Goal: Navigation & Orientation: Find specific page/section

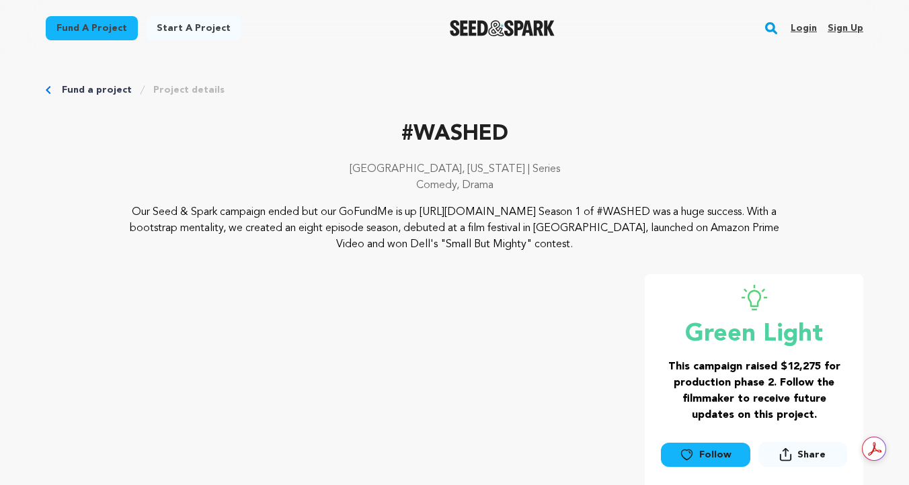
click at [510, 30] on img "Seed&Spark Homepage" at bounding box center [503, 28] width 106 height 16
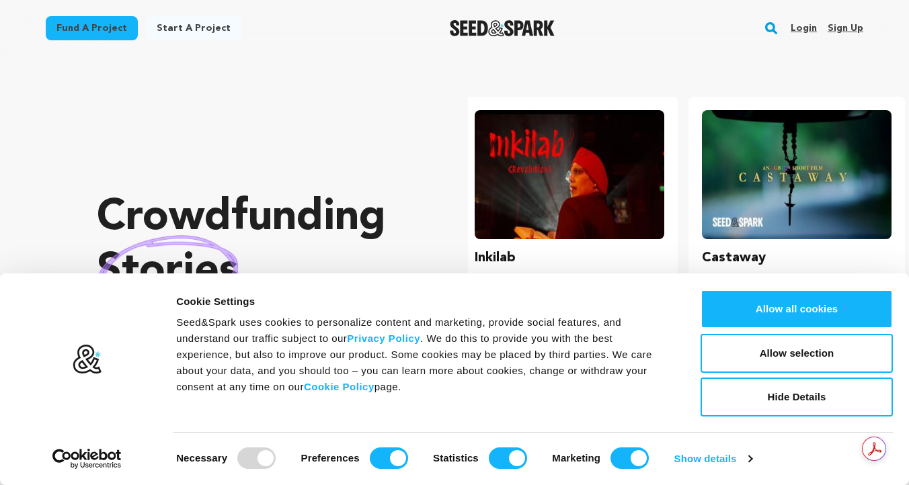
scroll to position [0, 238]
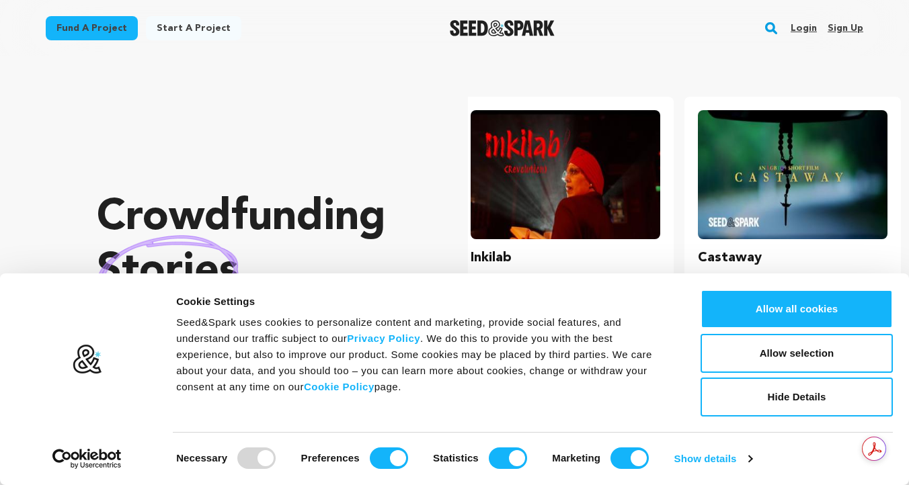
click at [113, 19] on link "Fund a project" at bounding box center [92, 28] width 92 height 24
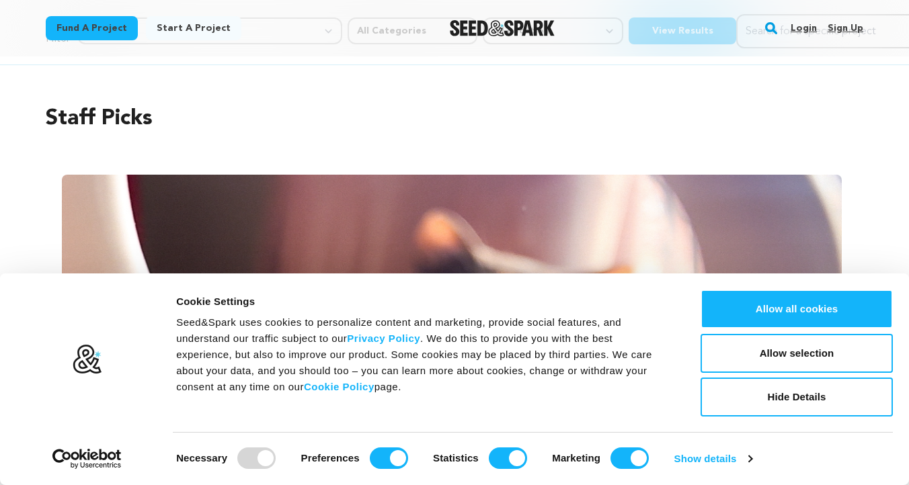
scroll to position [59, 0]
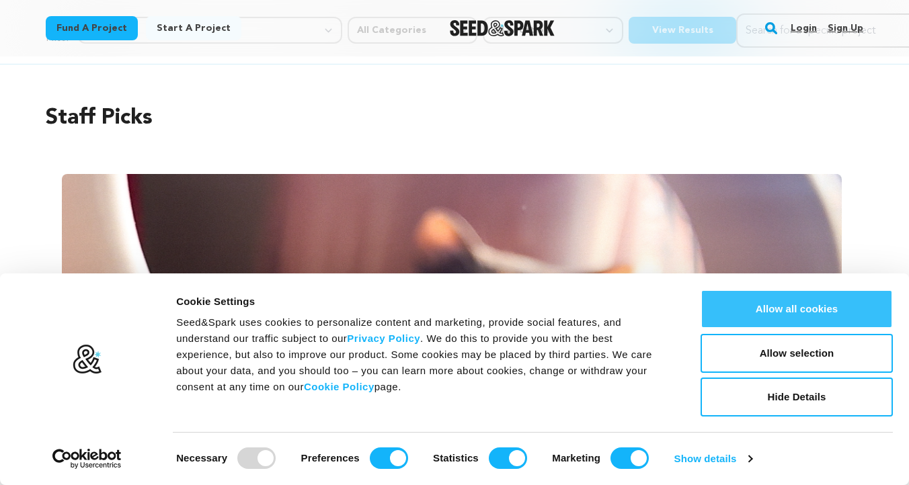
click at [731, 320] on button "Allow all cookies" at bounding box center [797, 309] width 192 height 39
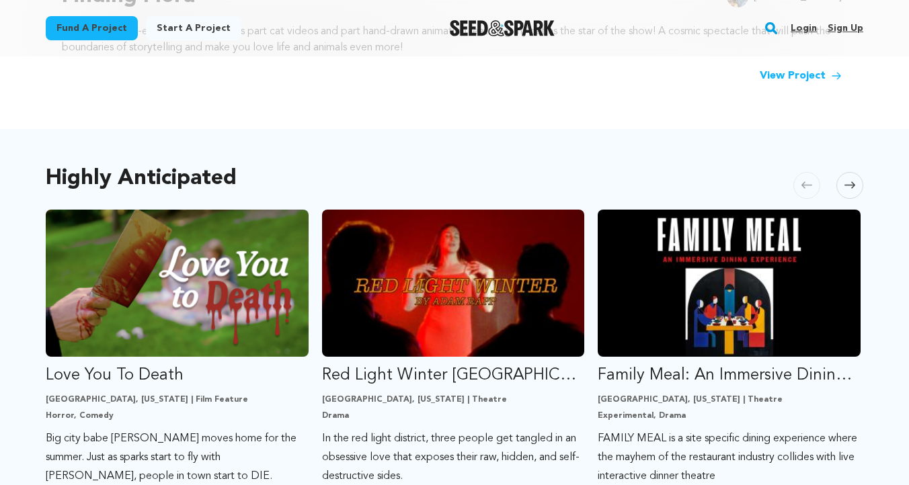
scroll to position [0, 0]
